Goal: Task Accomplishment & Management: Manage account settings

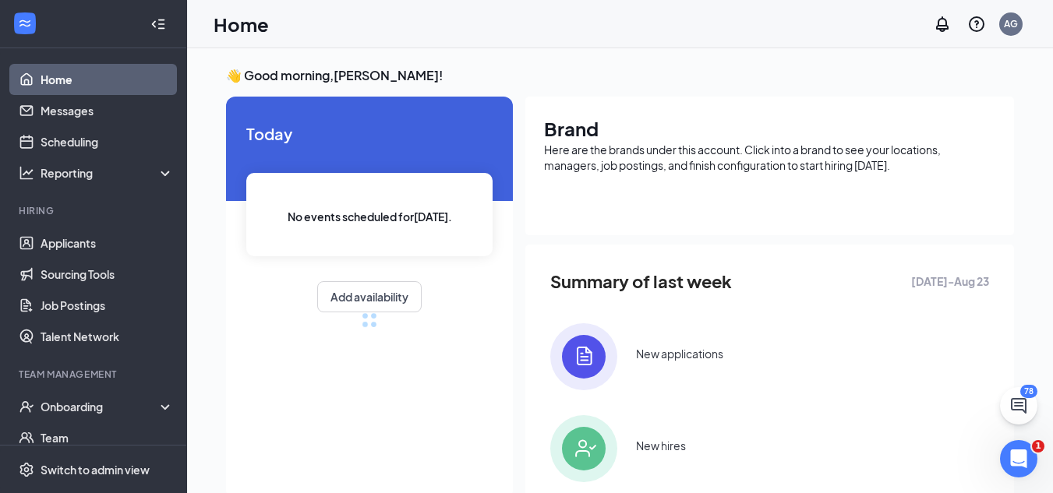
click at [89, 85] on link "Home" at bounding box center [107, 79] width 133 height 31
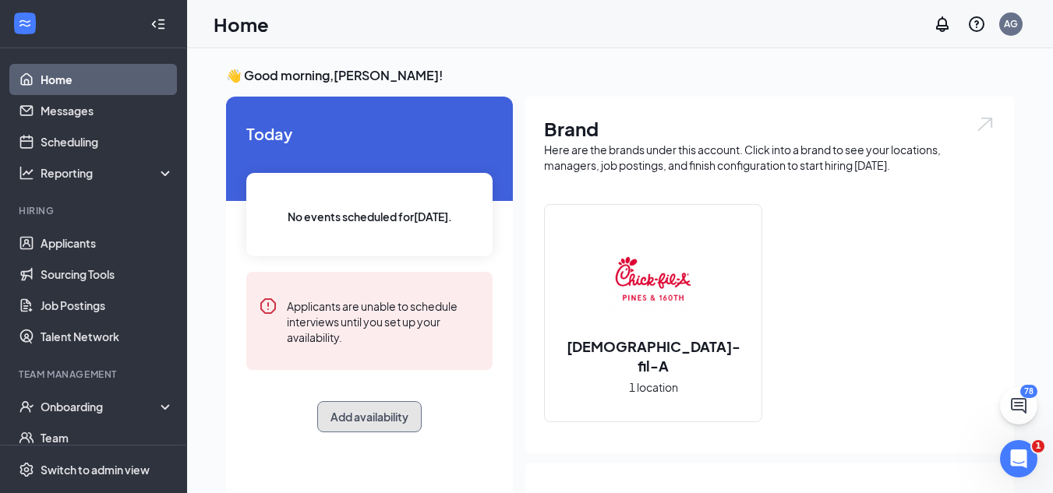
click at [377, 421] on button "Add availability" at bounding box center [369, 416] width 104 height 31
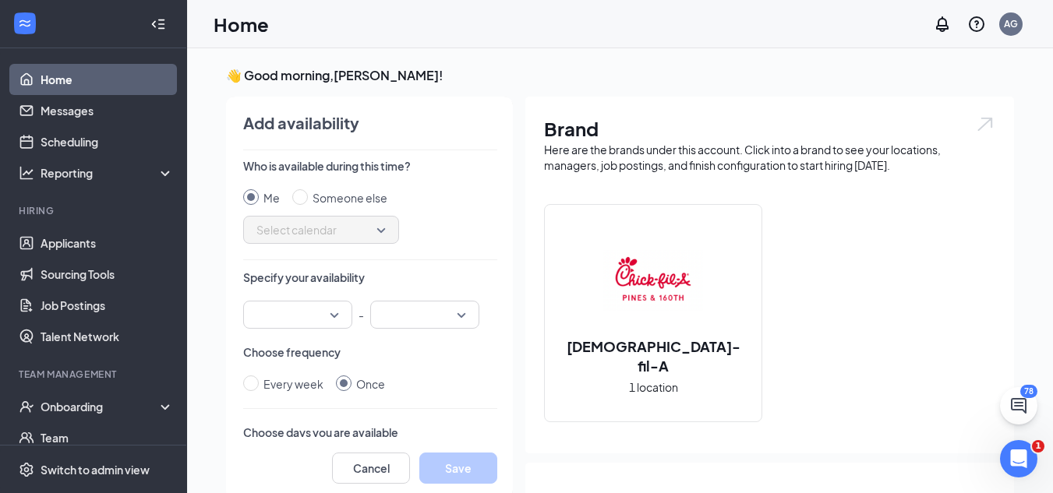
scroll to position [6, 0]
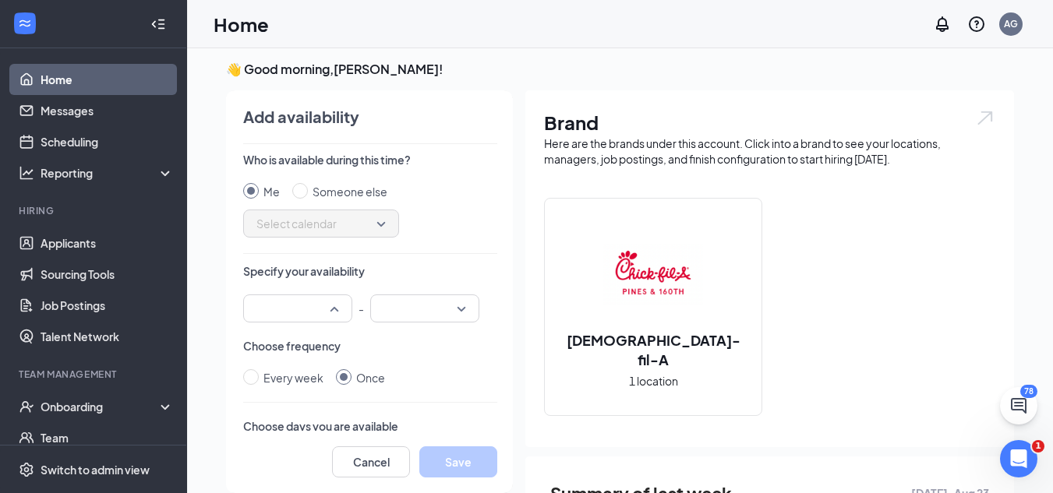
click at [298, 315] on input "search" at bounding box center [291, 308] width 79 height 26
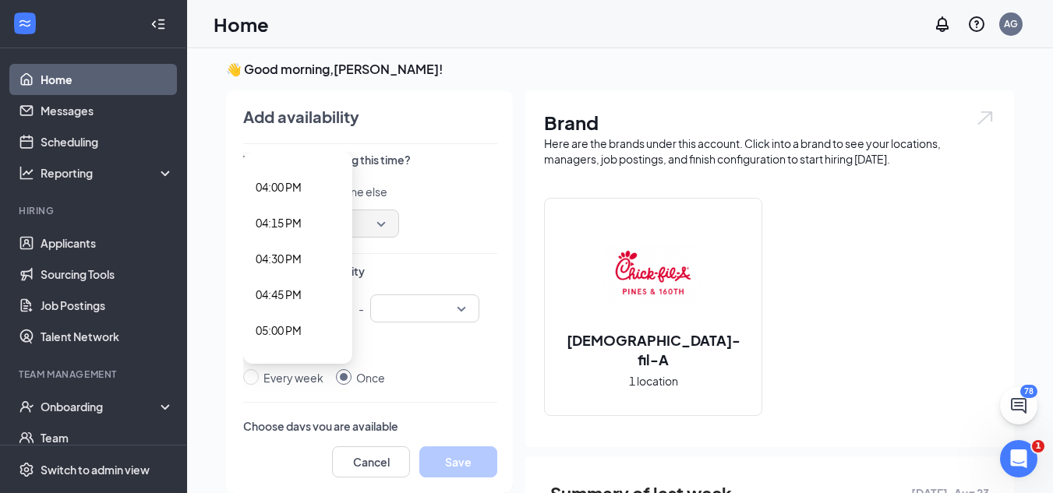
scroll to position [2203, 0]
click at [285, 193] on span "03:30 PM" at bounding box center [279, 194] width 46 height 17
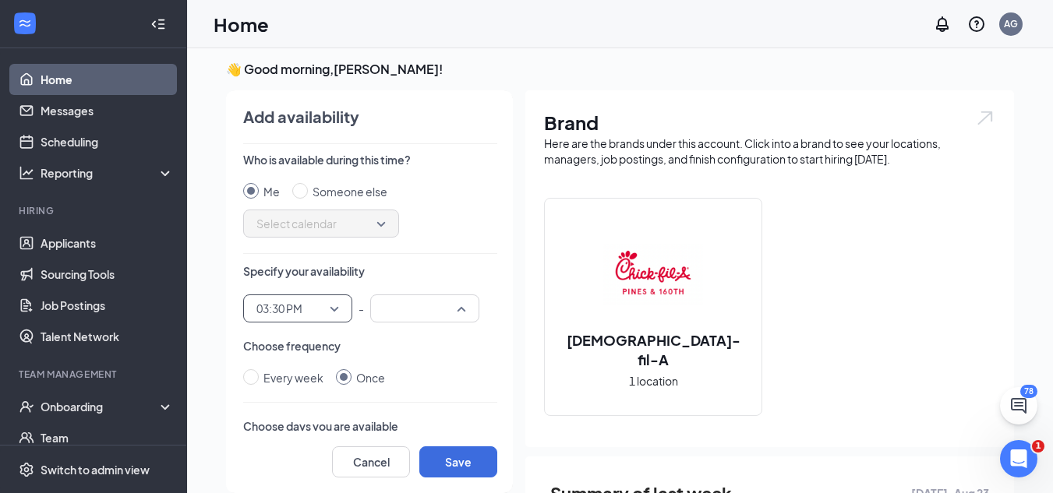
click at [401, 300] on input "search" at bounding box center [418, 308] width 79 height 26
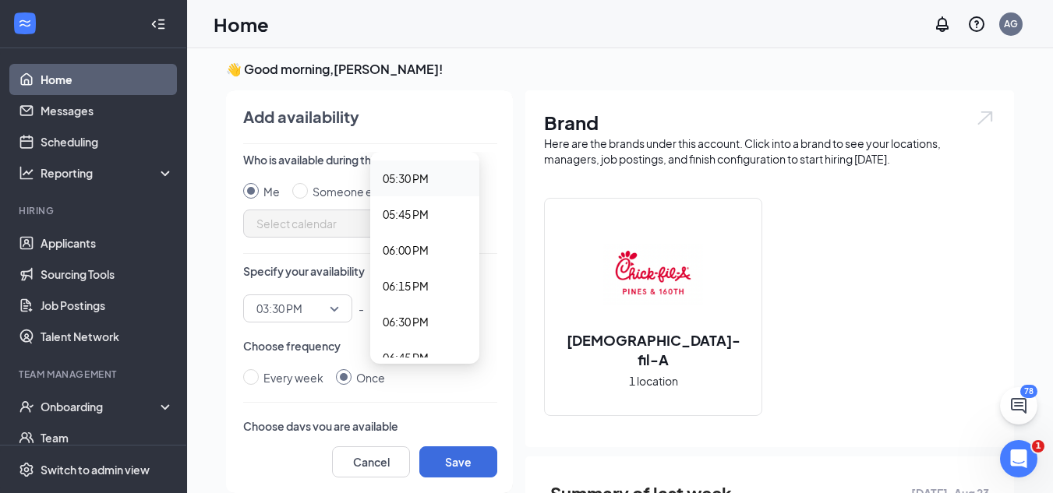
click at [420, 183] on span "05:30 PM" at bounding box center [406, 178] width 46 height 17
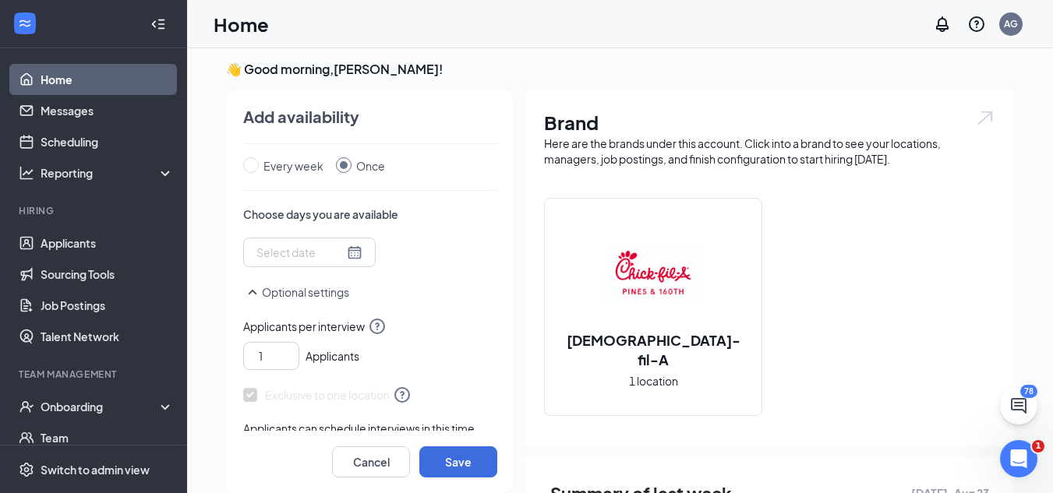
scroll to position [215, 0]
click at [341, 243] on div at bounding box center [309, 249] width 106 height 17
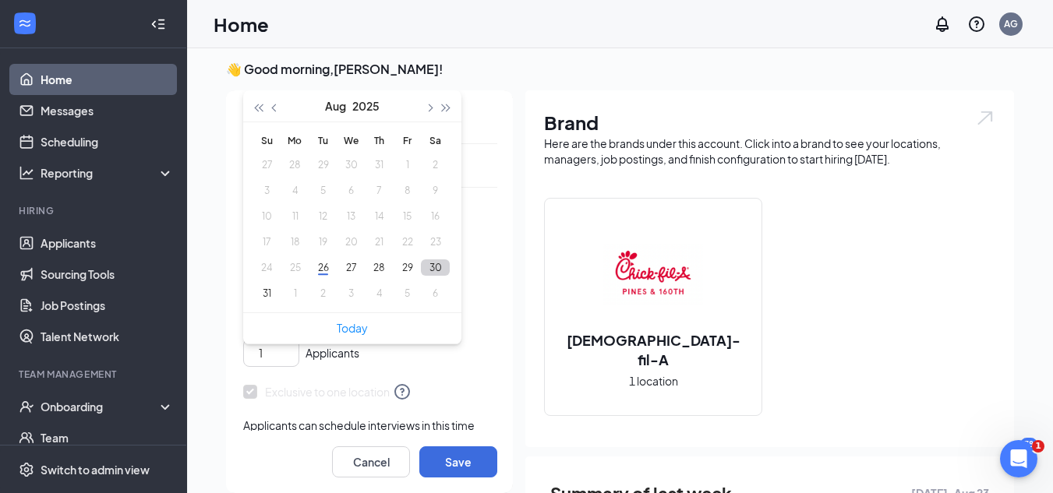
click at [442, 263] on button "30" at bounding box center [435, 267] width 29 height 16
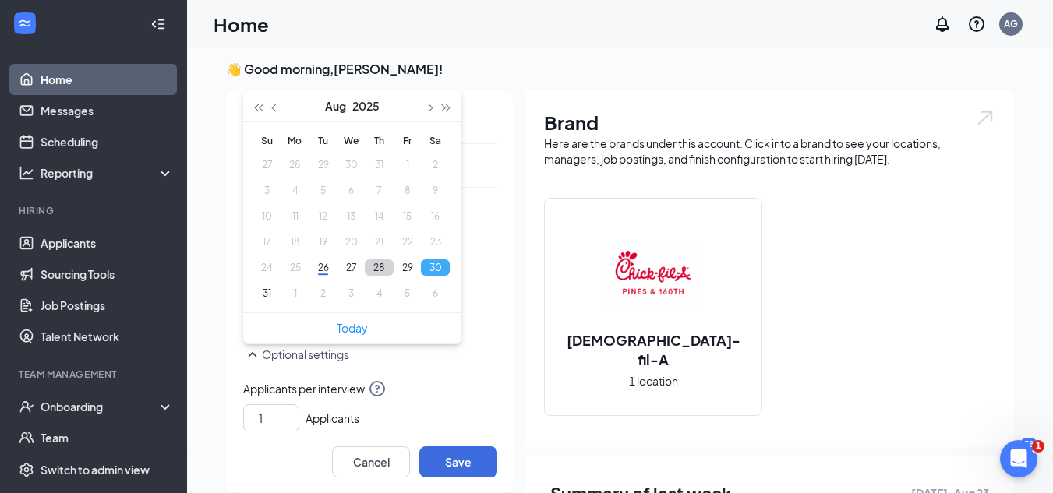
click at [376, 269] on button "28" at bounding box center [379, 267] width 29 height 16
type input "[DATE]"
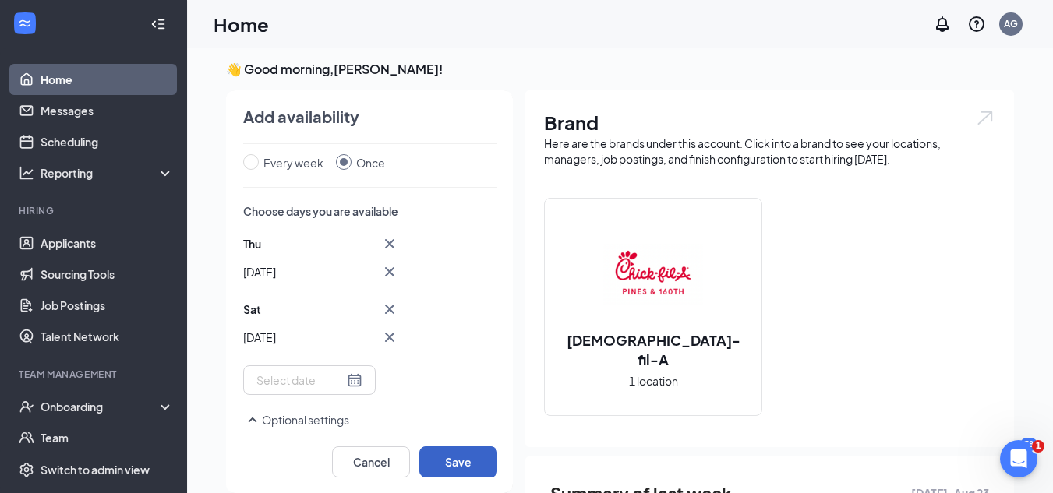
click at [456, 452] on button "Save" at bounding box center [458, 461] width 78 height 31
